Goal: Task Accomplishment & Management: Use online tool/utility

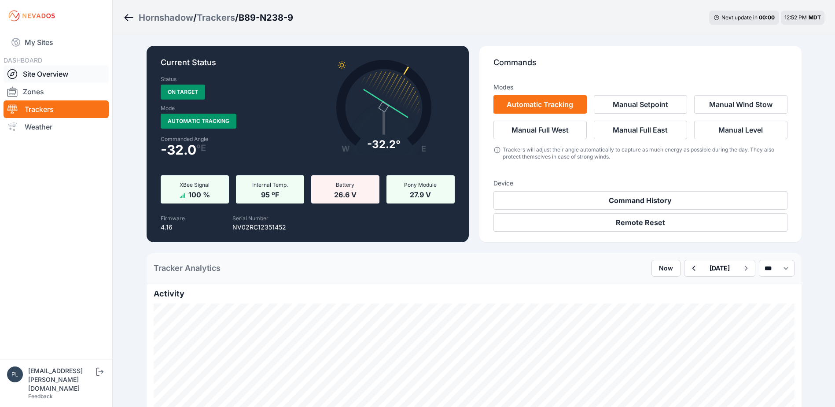
click at [48, 73] on link "Site Overview" at bounding box center [56, 74] width 105 height 18
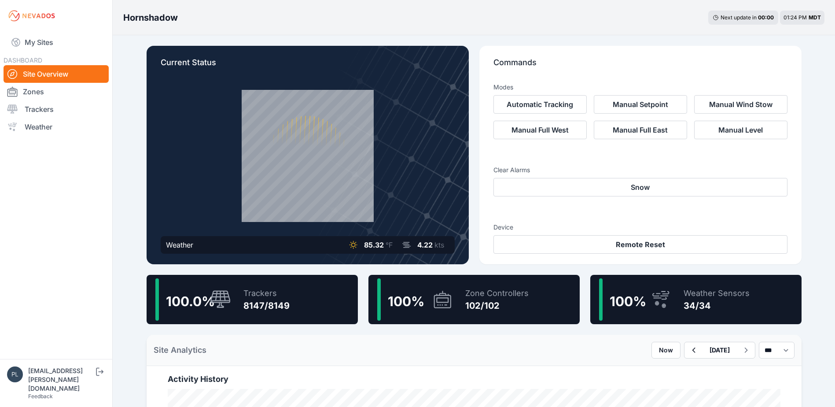
click at [69, 219] on nav "My Sites DASHBOARD Site Overview Zones Trackers Weather" at bounding box center [56, 192] width 112 height 320
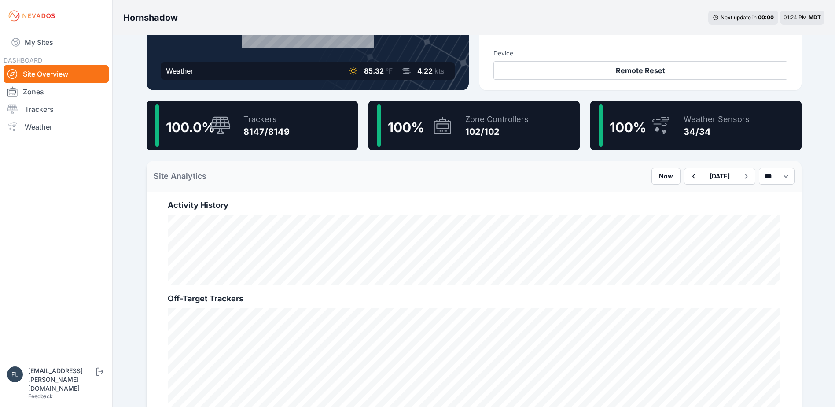
scroll to position [176, 0]
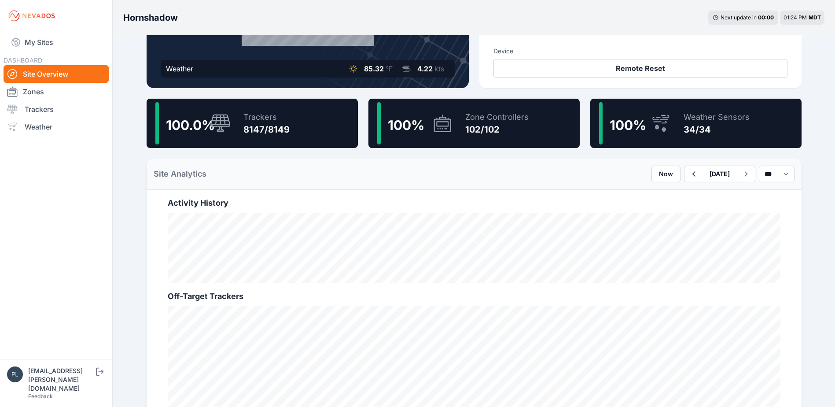
click at [265, 130] on div "8147/8149" at bounding box center [266, 129] width 46 height 12
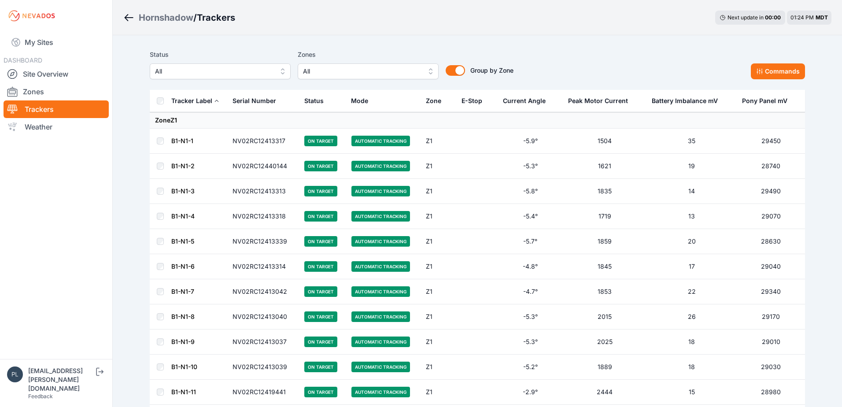
click at [190, 71] on span "All" at bounding box center [214, 71] width 118 height 11
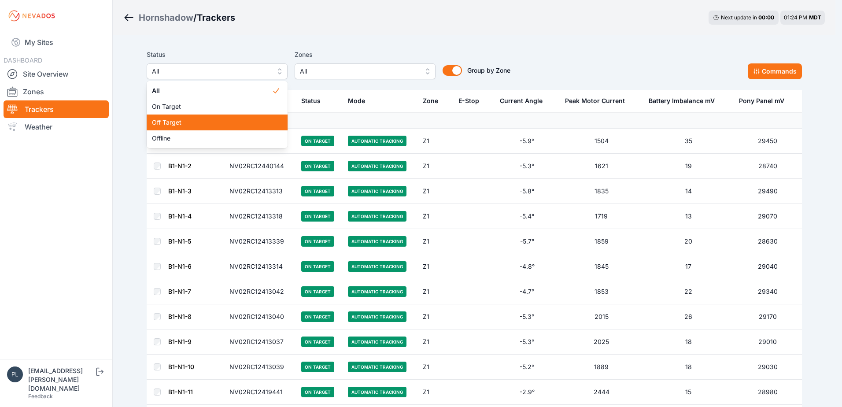
click at [169, 127] on div "Off Target" at bounding box center [217, 122] width 141 height 16
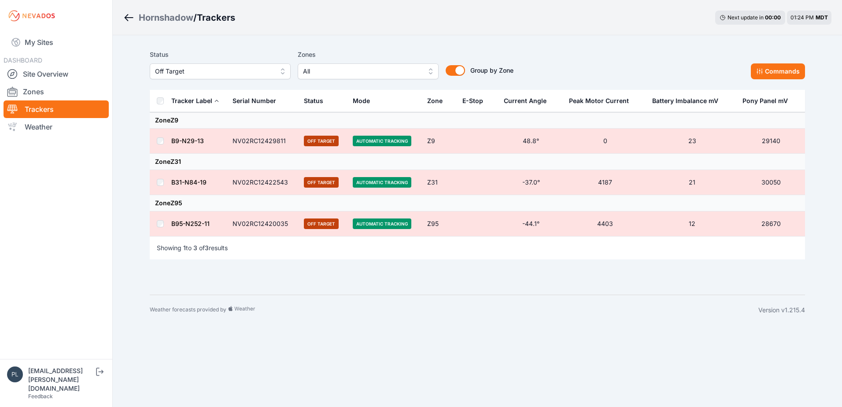
click at [161, 218] on td at bounding box center [160, 223] width 21 height 25
click at [786, 75] on button "Commands" at bounding box center [777, 71] width 54 height 16
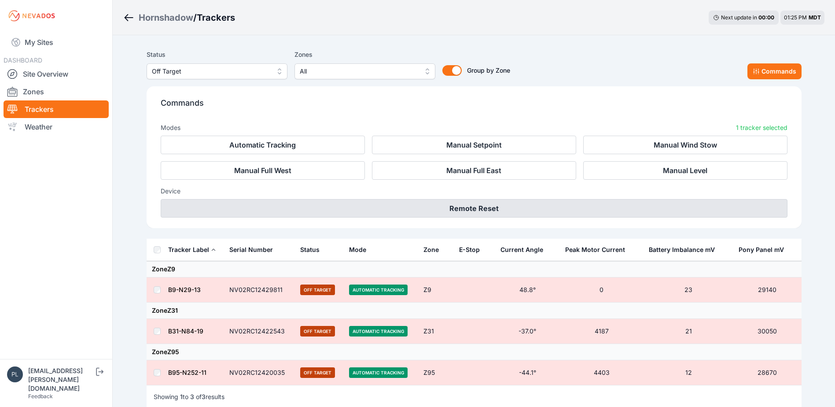
click at [423, 204] on button "Remote Reset" at bounding box center [474, 208] width 627 height 18
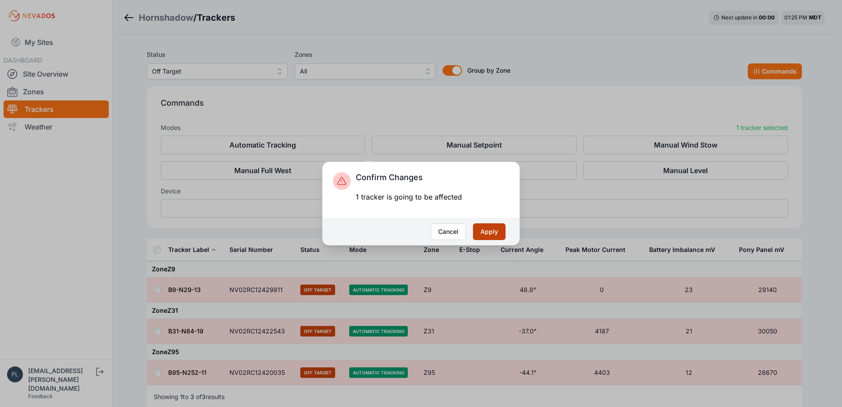
click at [486, 231] on button "Apply" at bounding box center [489, 231] width 33 height 17
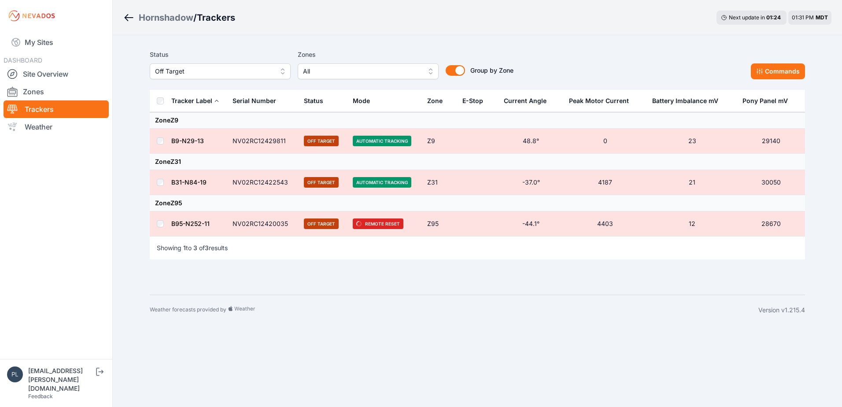
click at [118, 258] on div "Hornshadow / Trackers Next update in 01 : 24 01:31 PM MDT Status Off Target Zon…" at bounding box center [421, 162] width 842 height 325
